Goal: Information Seeking & Learning: Learn about a topic

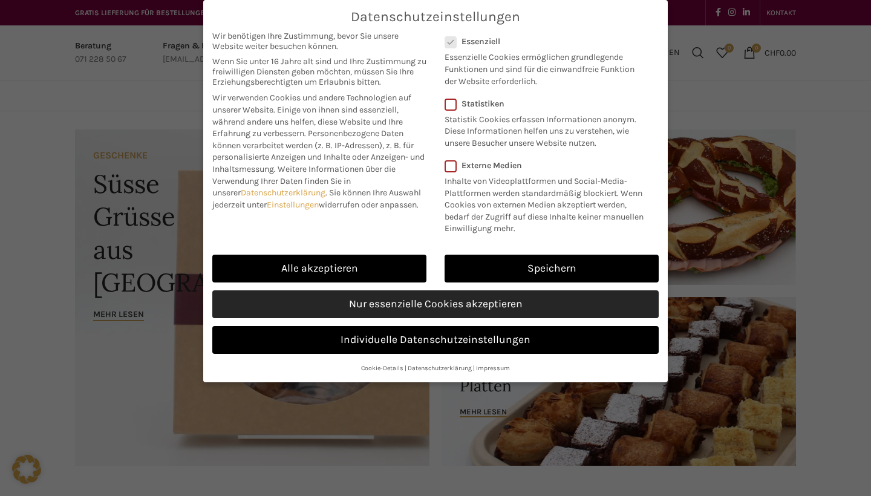
click at [365, 298] on link "Nur essenzielle Cookies akzeptieren" at bounding box center [435, 304] width 446 height 28
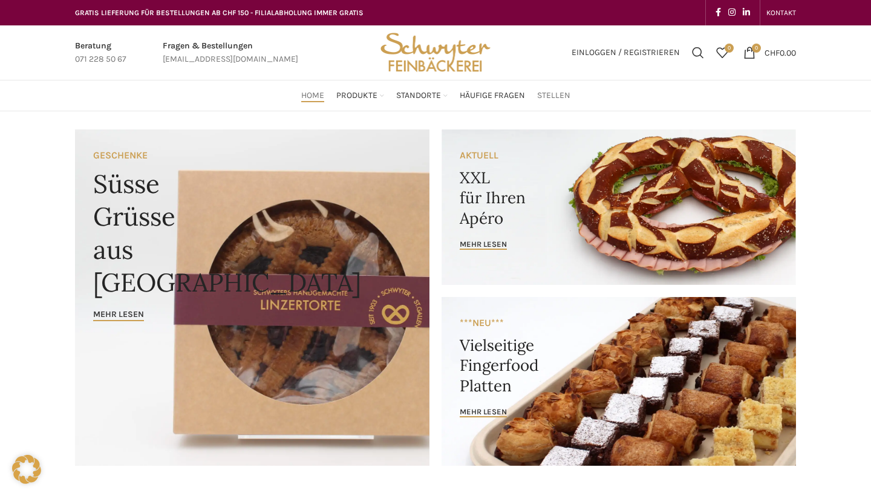
click at [542, 93] on span "Stellen" at bounding box center [553, 95] width 33 height 11
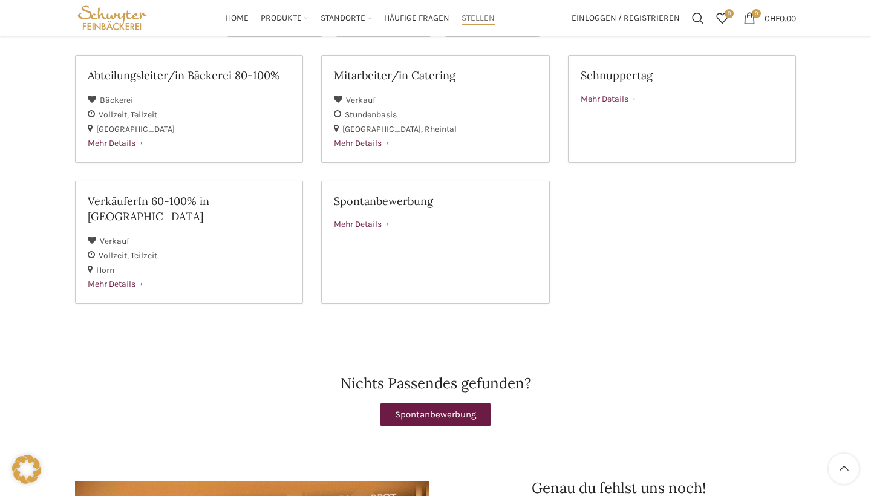
scroll to position [70, 0]
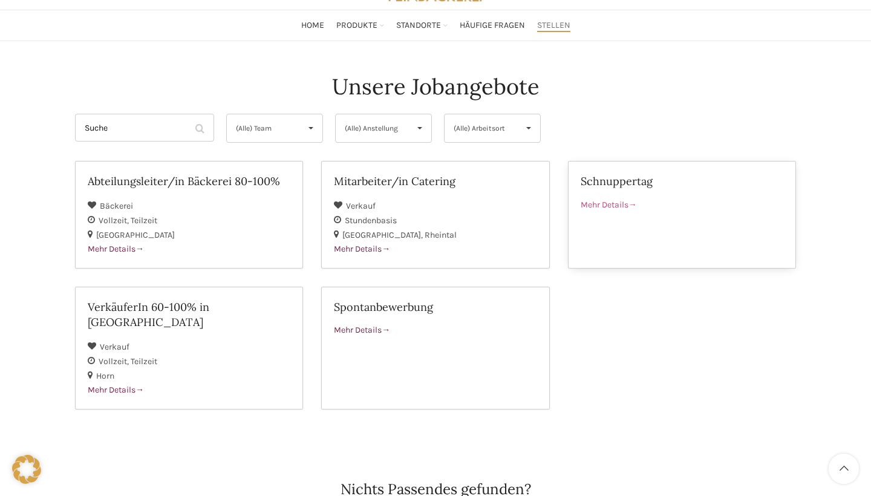
click at [613, 200] on span "Mehr Details" at bounding box center [608, 205] width 56 height 10
click at [363, 311] on h2 "Spontanbewerbung" at bounding box center [435, 306] width 203 height 15
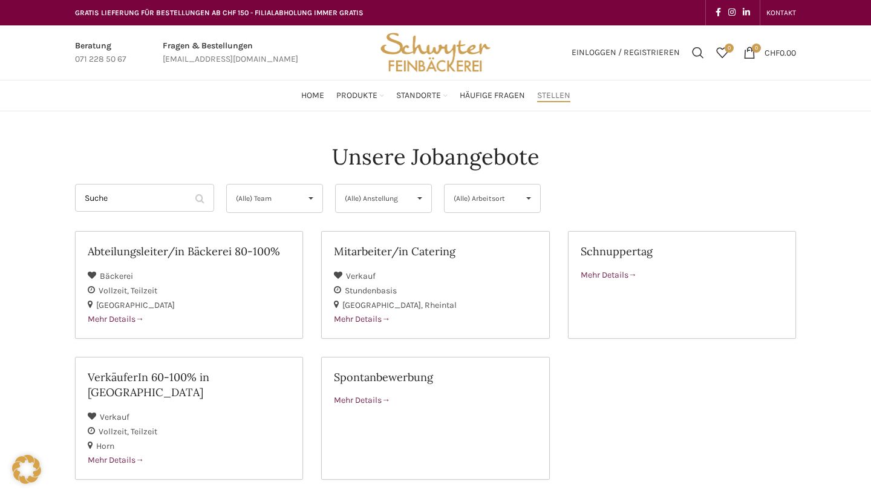
scroll to position [0, 0]
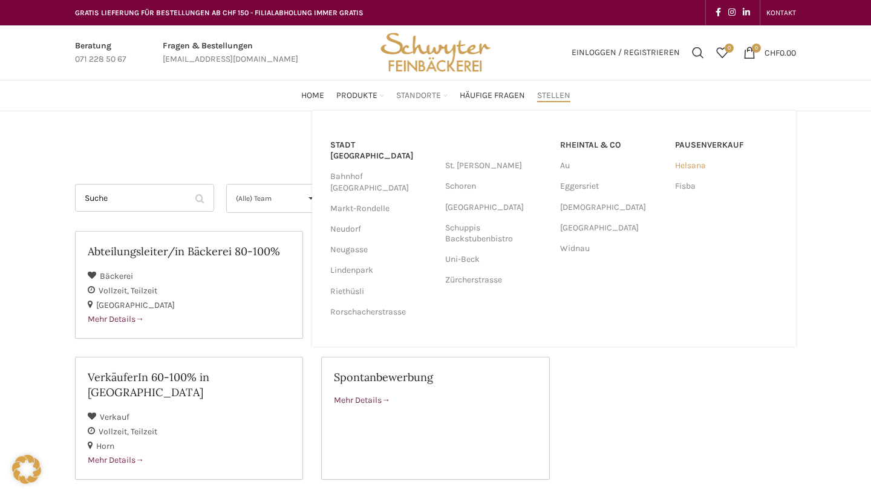
click at [687, 164] on link "Helsana" at bounding box center [726, 165] width 103 height 21
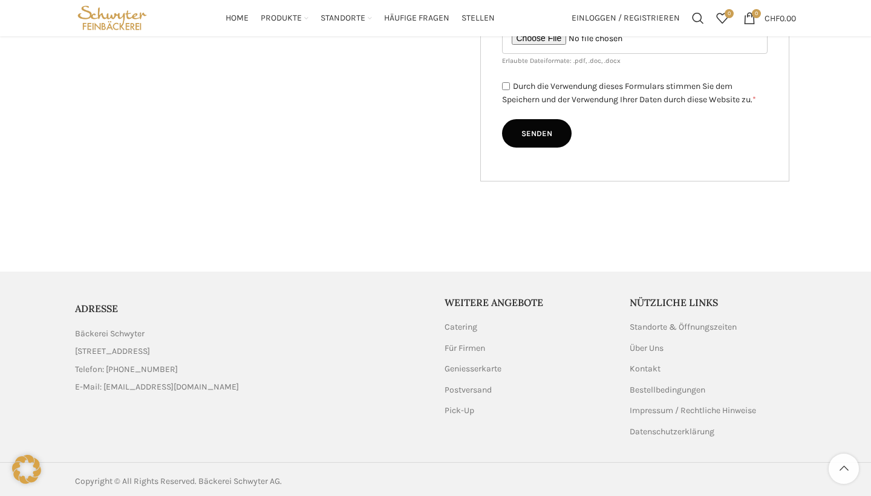
scroll to position [513, 0]
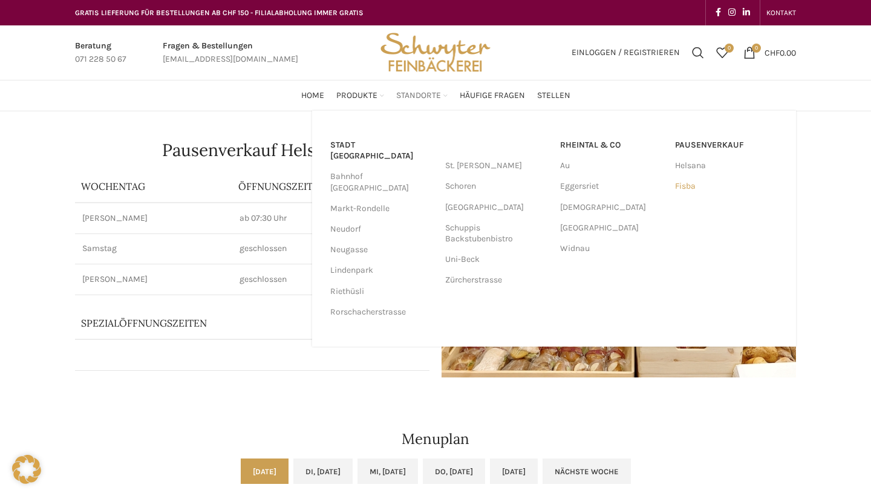
click at [694, 186] on link "Fisba" at bounding box center [726, 186] width 103 height 21
click at [459, 258] on link "Uni-Beck" at bounding box center [496, 259] width 103 height 21
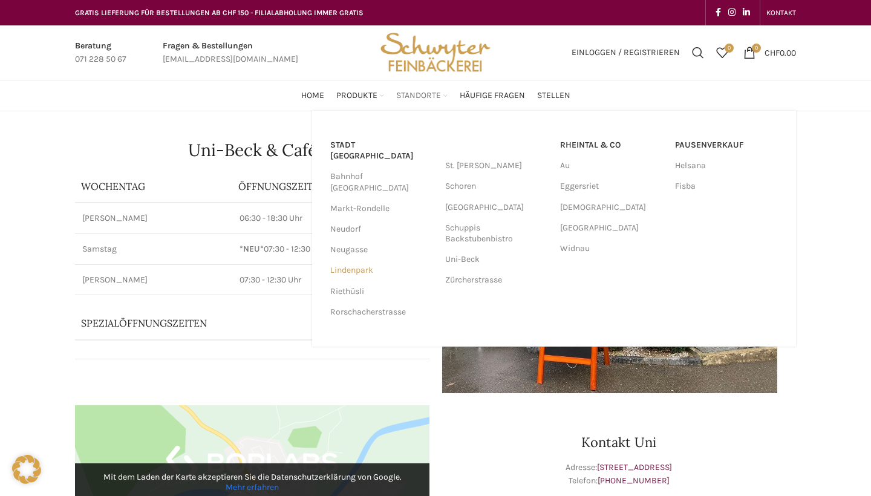
click at [360, 260] on link "Lindenpark" at bounding box center [381, 270] width 103 height 21
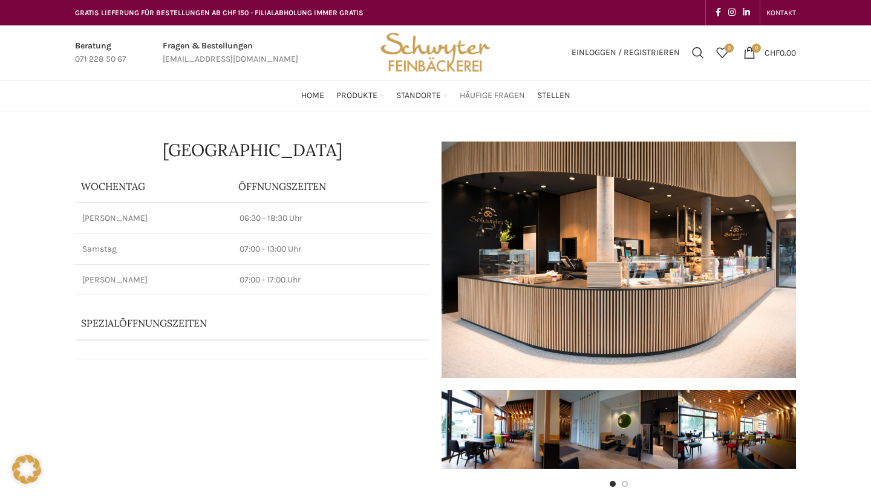
click at [466, 98] on span "Häufige Fragen" at bounding box center [491, 95] width 65 height 11
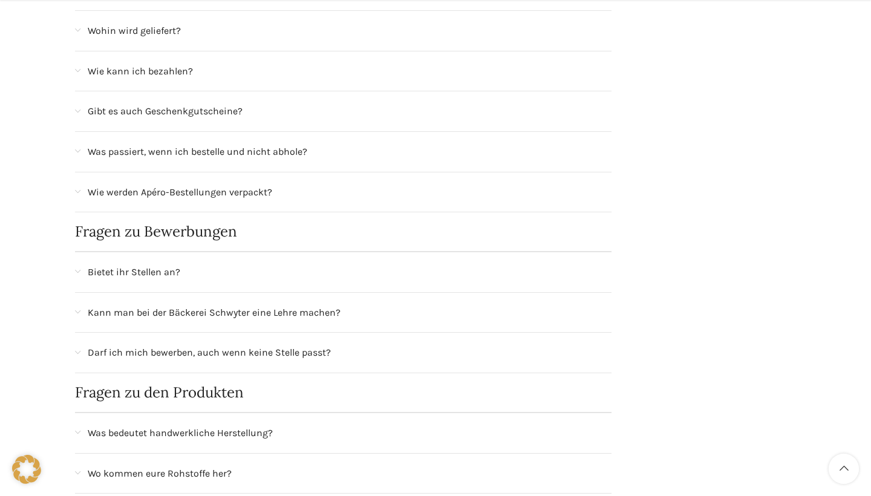
scroll to position [438, 0]
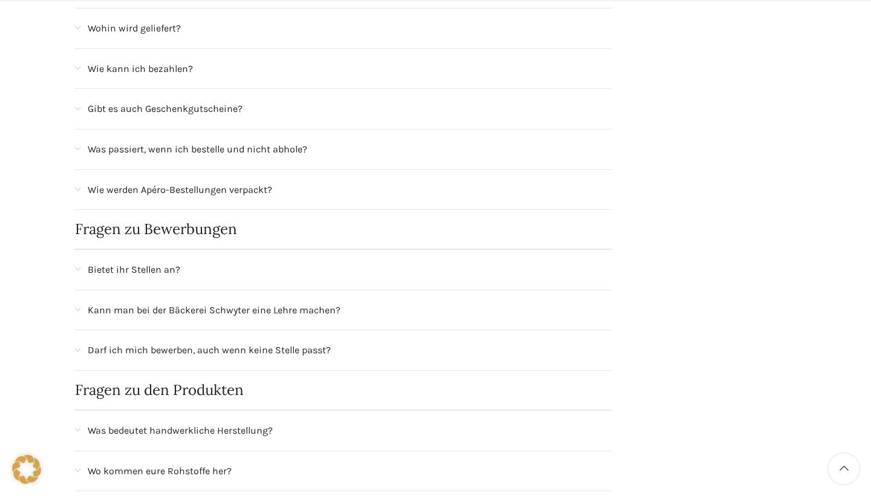
click at [199, 262] on div "Bietet ihr Stellen an?" at bounding box center [350, 270] width 524 height 16
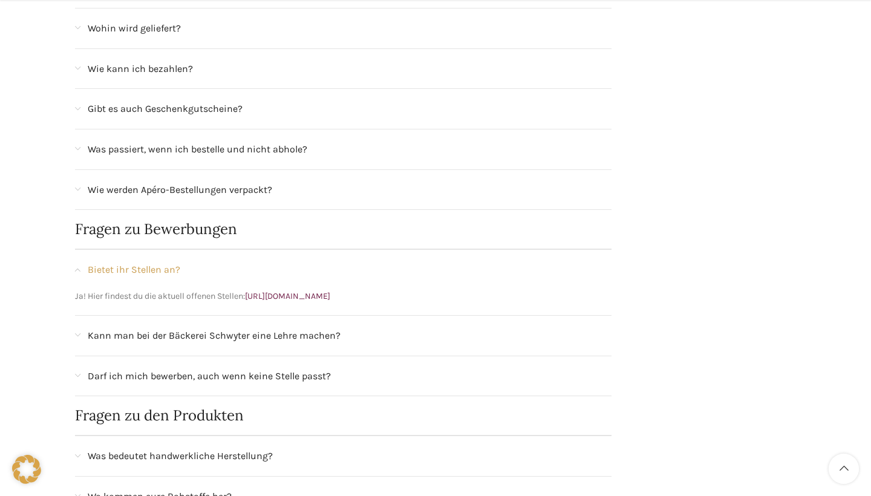
click at [208, 368] on span "Darf ich mich bewerben, auch wenn keine Stelle passt?" at bounding box center [209, 376] width 243 height 16
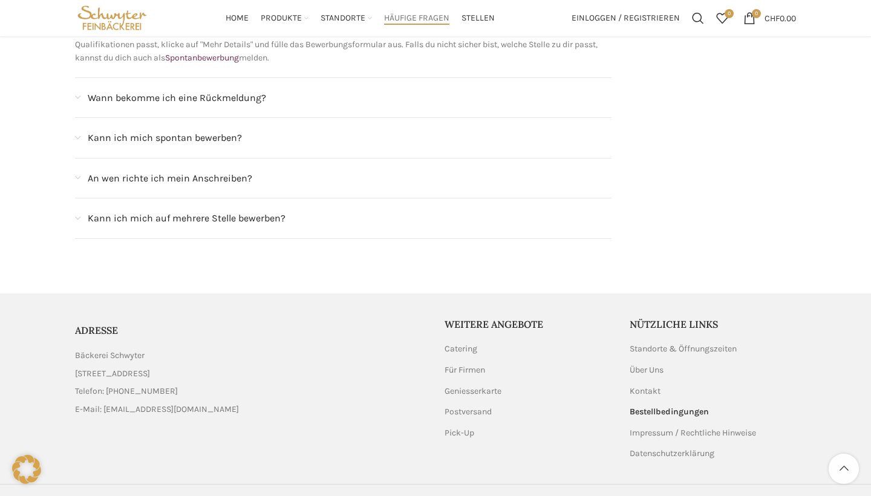
scroll to position [1264, 0]
click at [238, 211] on span "Kann ich mich auf mehrere Stelle bewerben?" at bounding box center [187, 219] width 198 height 16
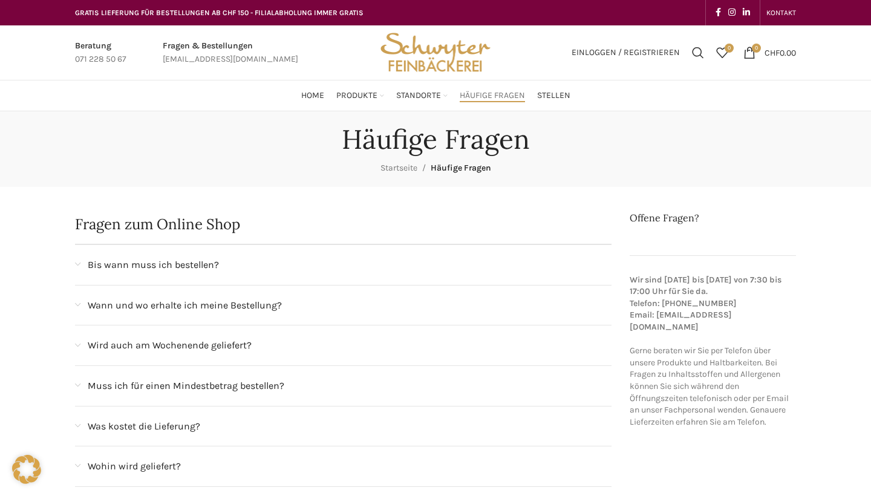
scroll to position [0, 0]
click at [319, 99] on span "Home" at bounding box center [312, 95] width 23 height 11
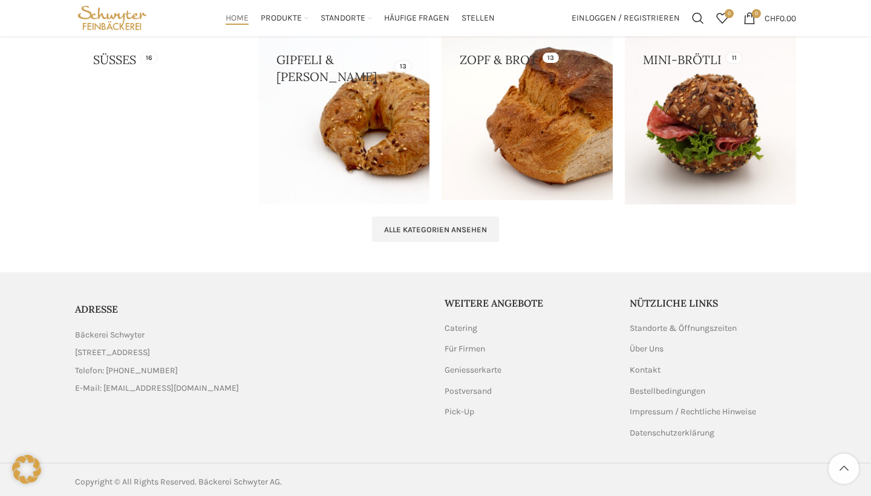
scroll to position [1272, 0]
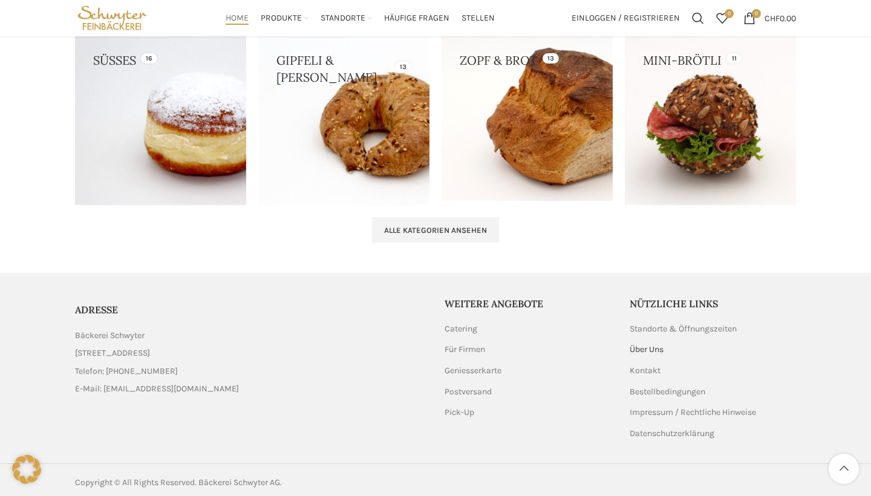
click at [649, 347] on link "Über Uns" at bounding box center [646, 349] width 35 height 12
